Goal: Navigation & Orientation: Find specific page/section

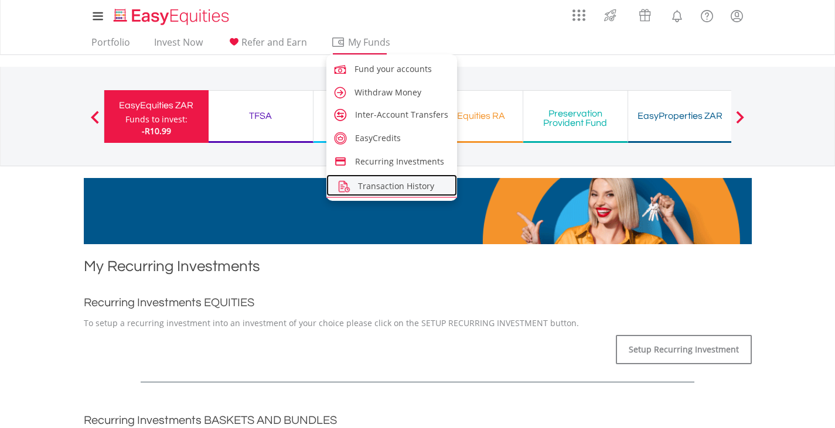
click at [388, 186] on span "Transaction History" at bounding box center [396, 185] width 76 height 11
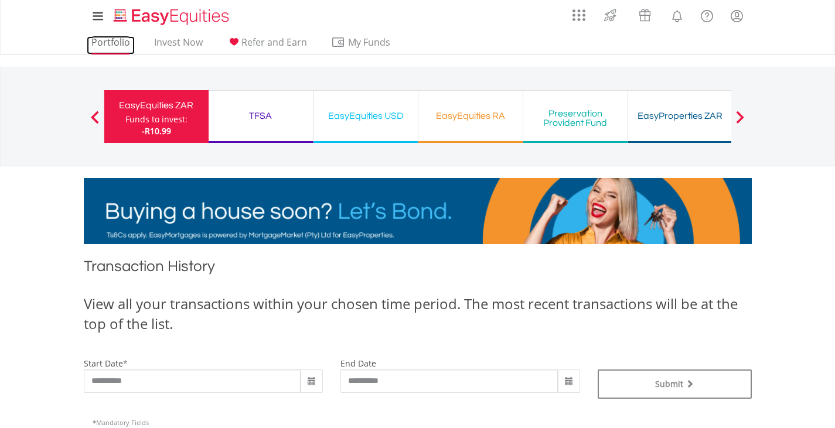
click at [107, 43] on link "Portfolio" at bounding box center [111, 45] width 48 height 18
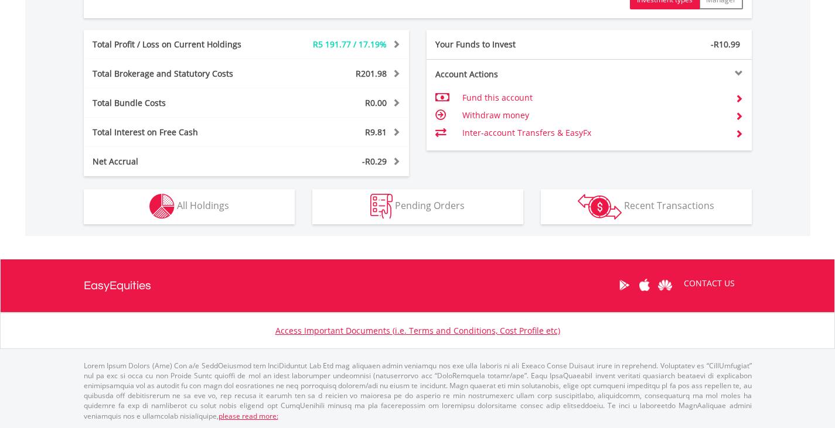
scroll to position [113, 223]
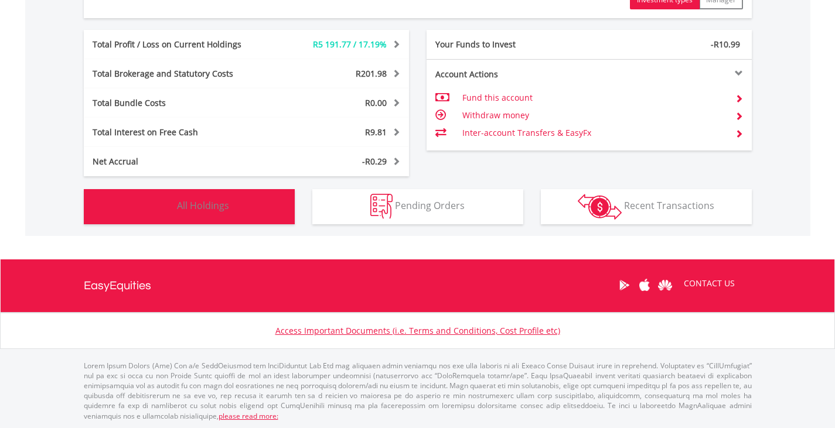
click at [229, 212] on button "Holdings All Holdings" at bounding box center [189, 206] width 211 height 35
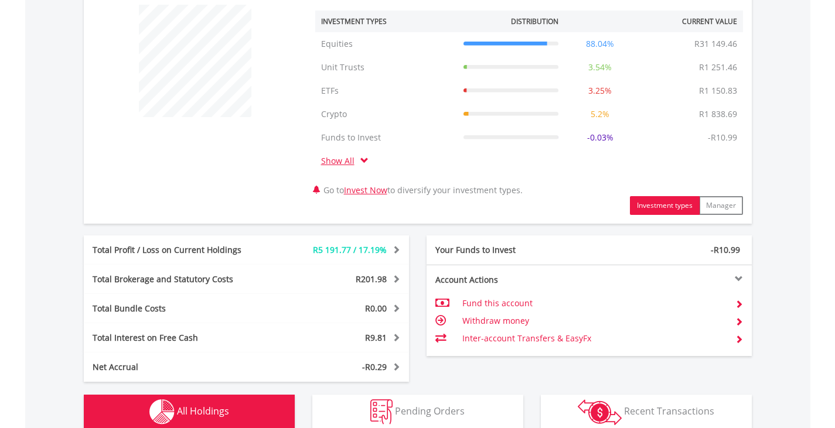
scroll to position [447, 0]
